Goal: Use online tool/utility: Utilize a website feature to perform a specific function

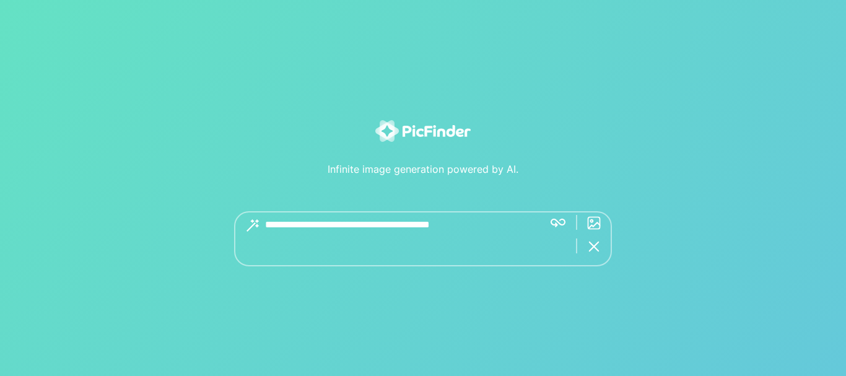
click at [282, 226] on textarea at bounding box center [399, 238] width 269 height 55
type textarea "****"
type textarea "**********"
